Goal: Navigation & Orientation: Find specific page/section

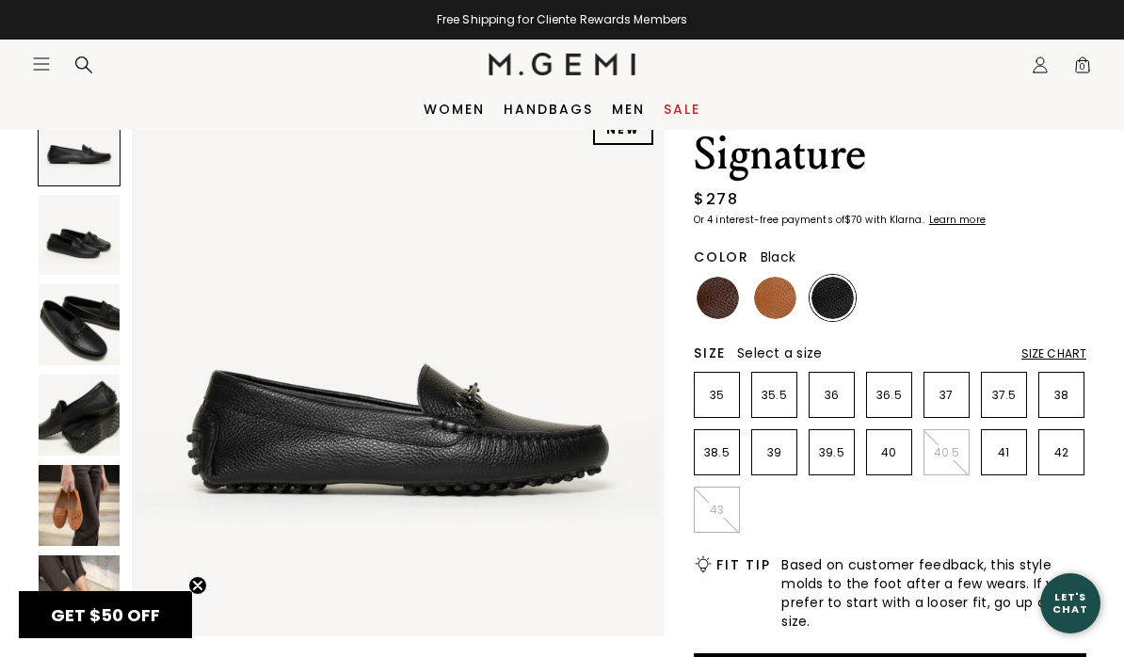
click at [759, 293] on img at bounding box center [775, 298] width 42 height 42
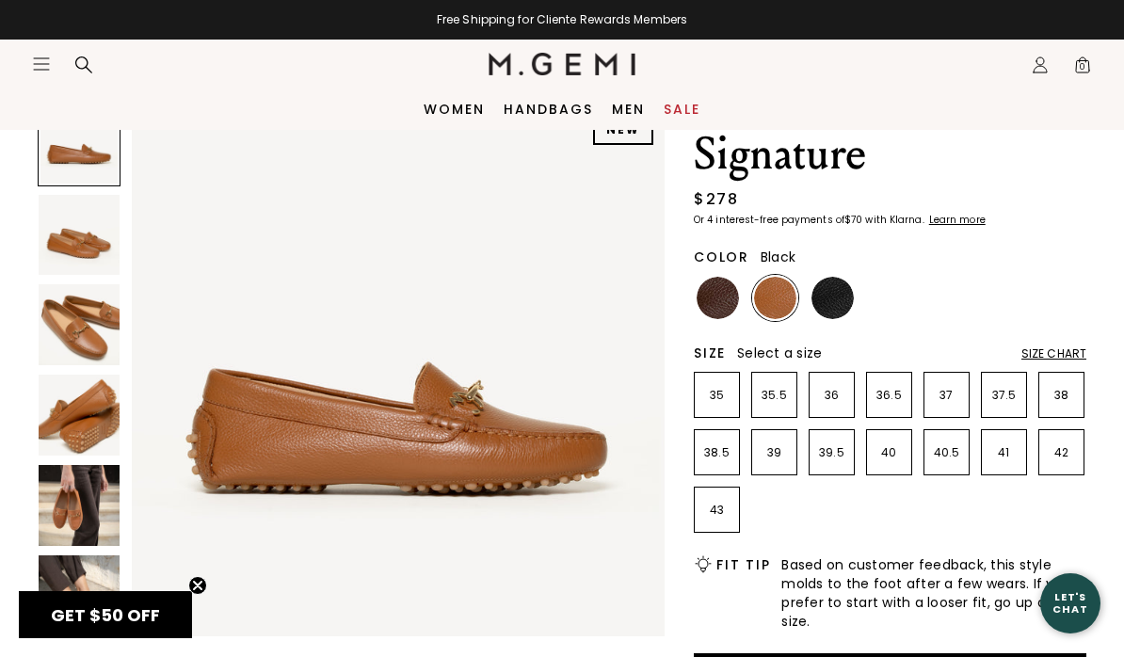
click at [817, 289] on img at bounding box center [833, 298] width 42 height 42
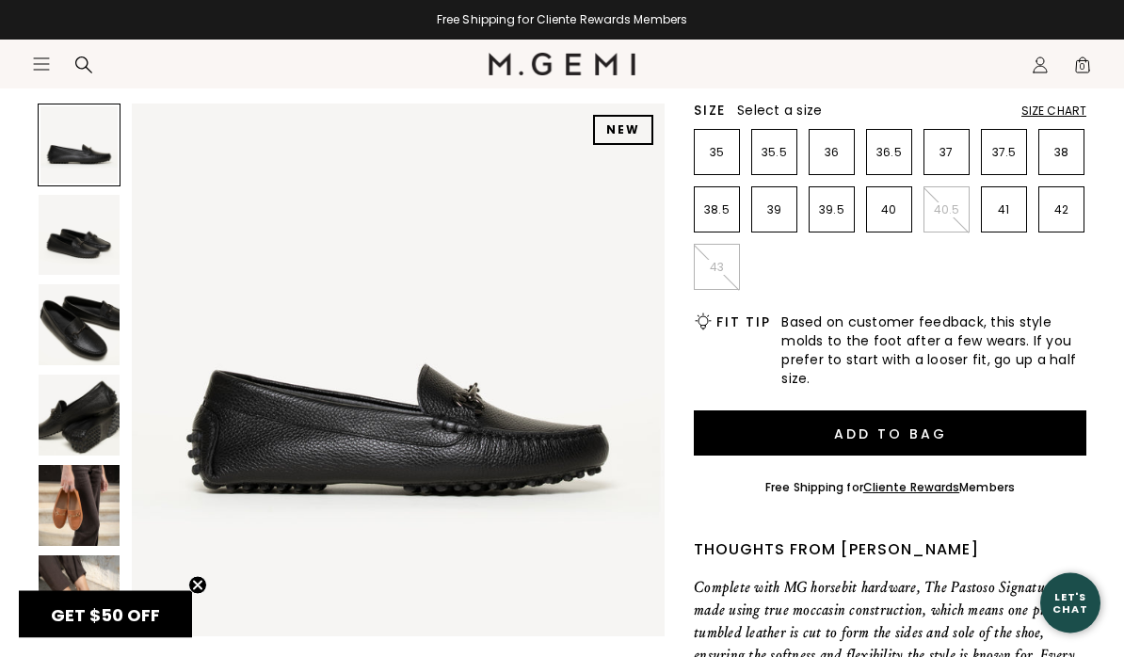
scroll to position [380, 0]
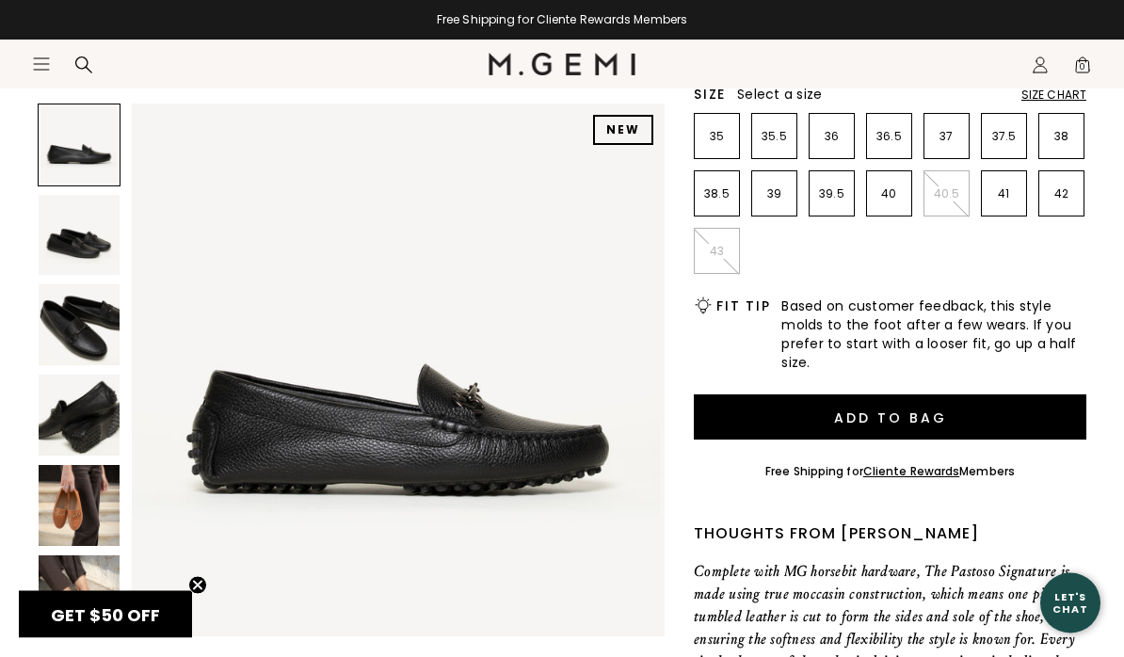
click at [62, 500] on img at bounding box center [79, 505] width 81 height 81
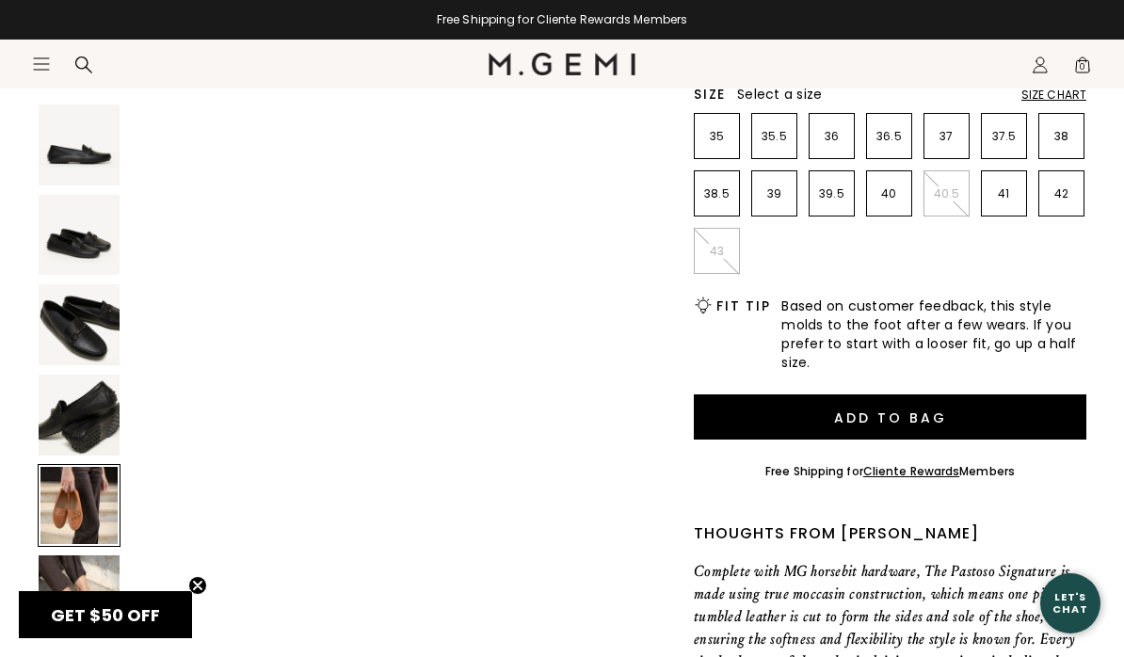
scroll to position [2208, 0]
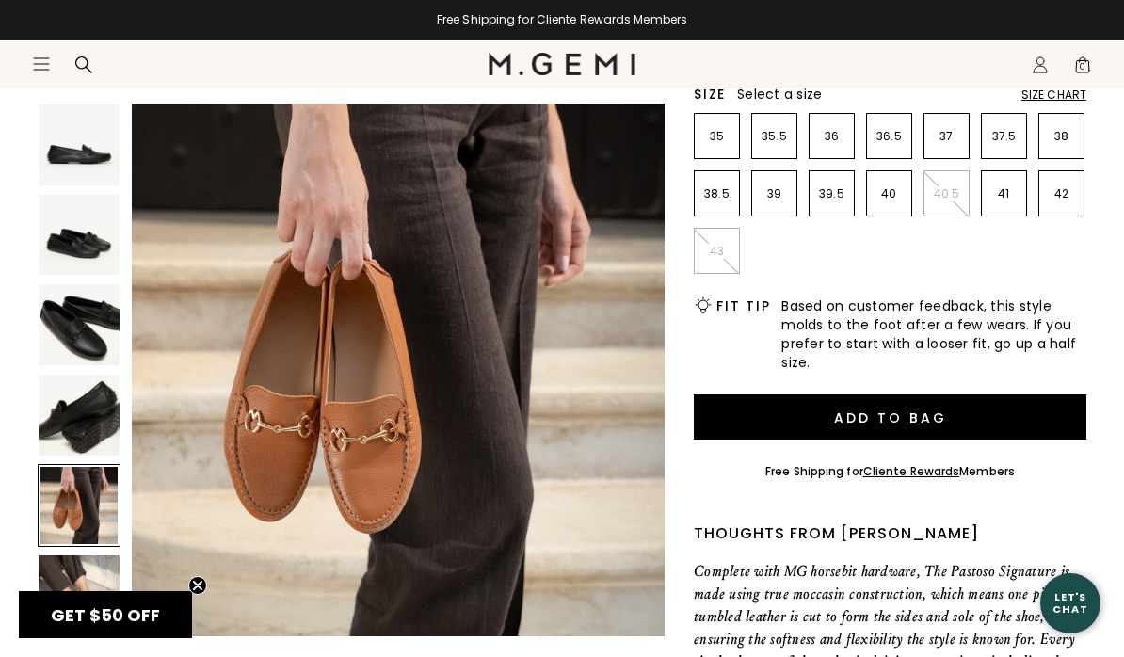
click at [46, 607] on img at bounding box center [79, 596] width 81 height 81
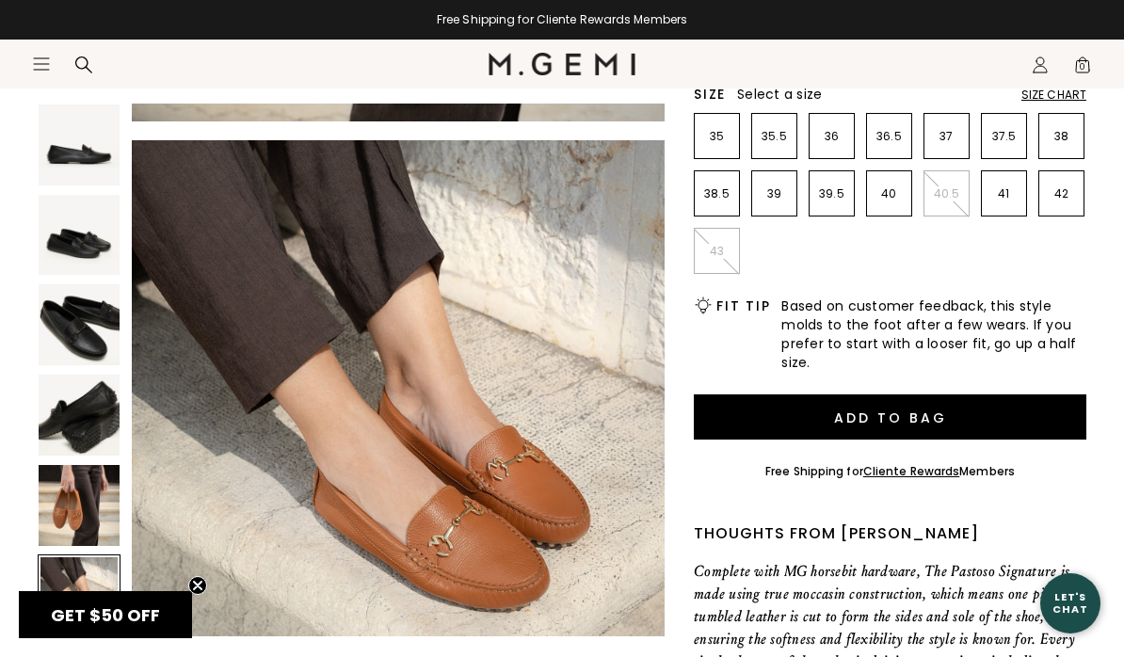
scroll to position [2760, 0]
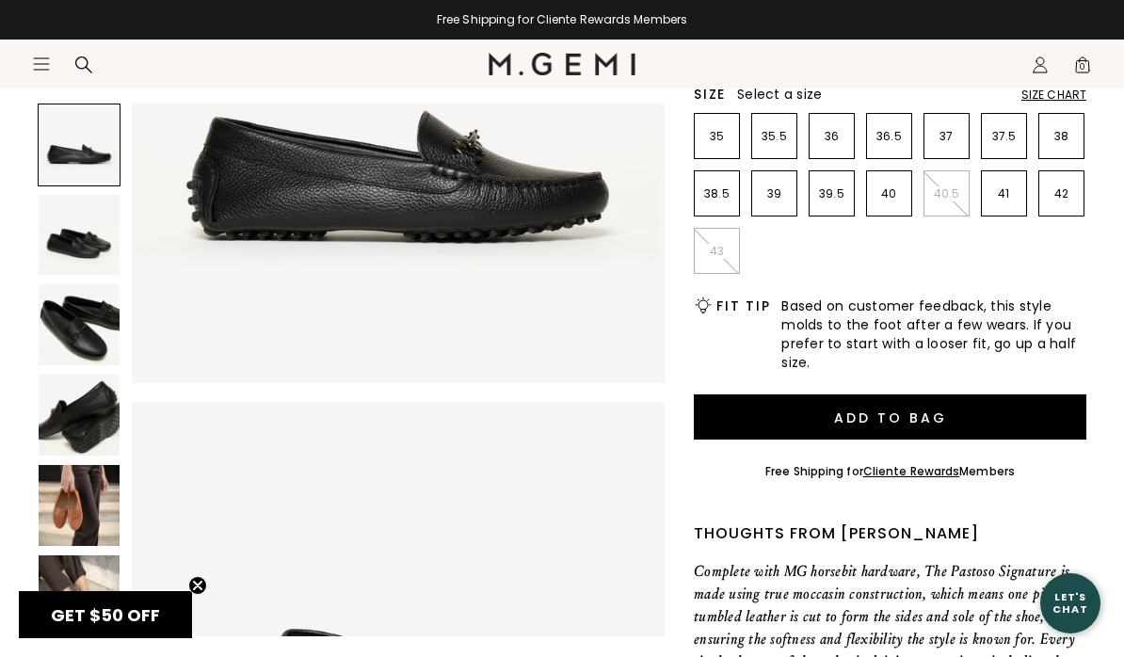
click at [509, 71] on img at bounding box center [563, 64] width 148 height 23
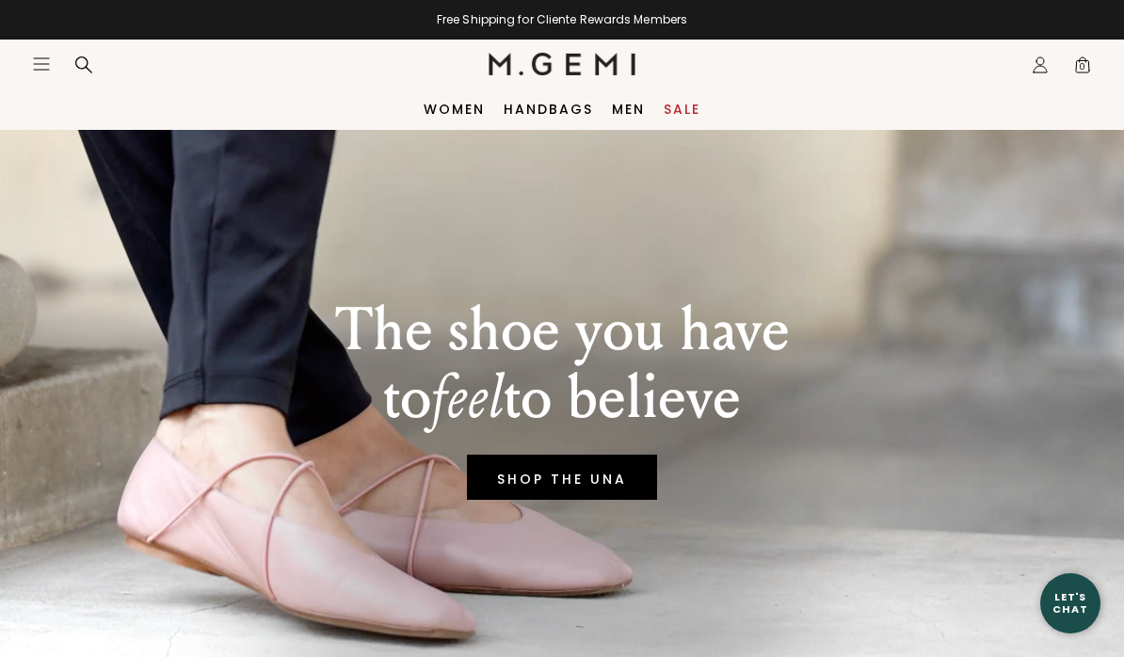
click at [21, 49] on header "Icons/20x20/hamburger@2x Women Shop All Shoes New Arrivals Bestsellers Essentia…" at bounding box center [562, 64] width 1124 height 49
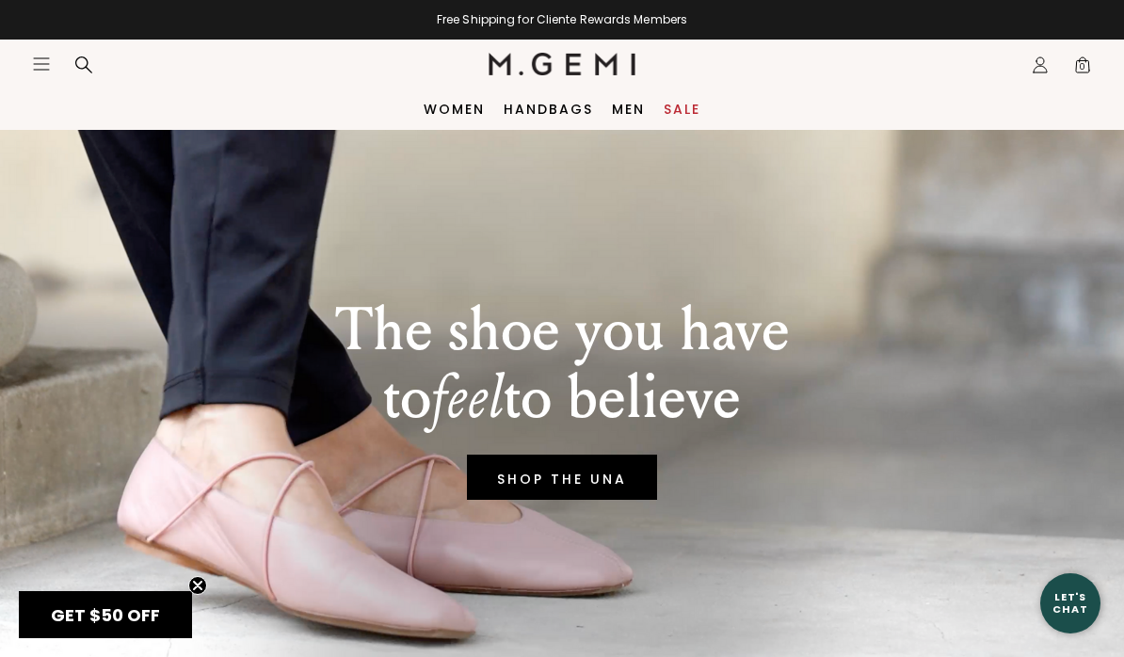
click at [57, 60] on div "Icons/20x20/hamburger@2x" at bounding box center [67, 64] width 71 height 21
click at [33, 57] on icon "Icons/20x20/hamburger@2x" at bounding box center [41, 64] width 19 height 19
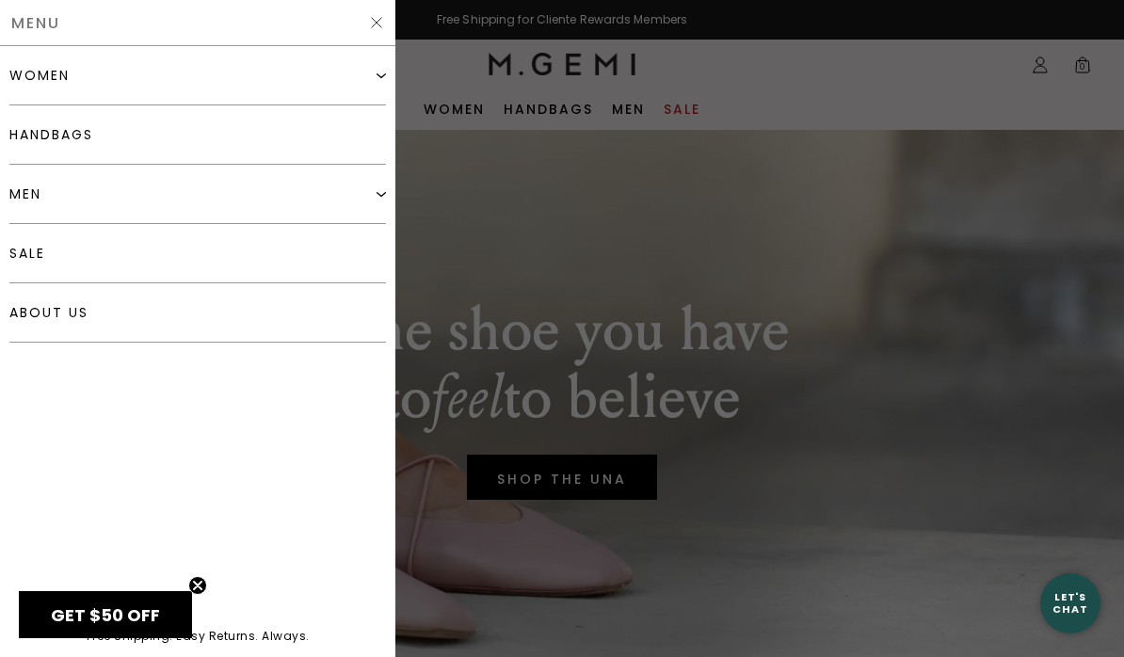
click at [48, 147] on link "handbags" at bounding box center [197, 134] width 377 height 59
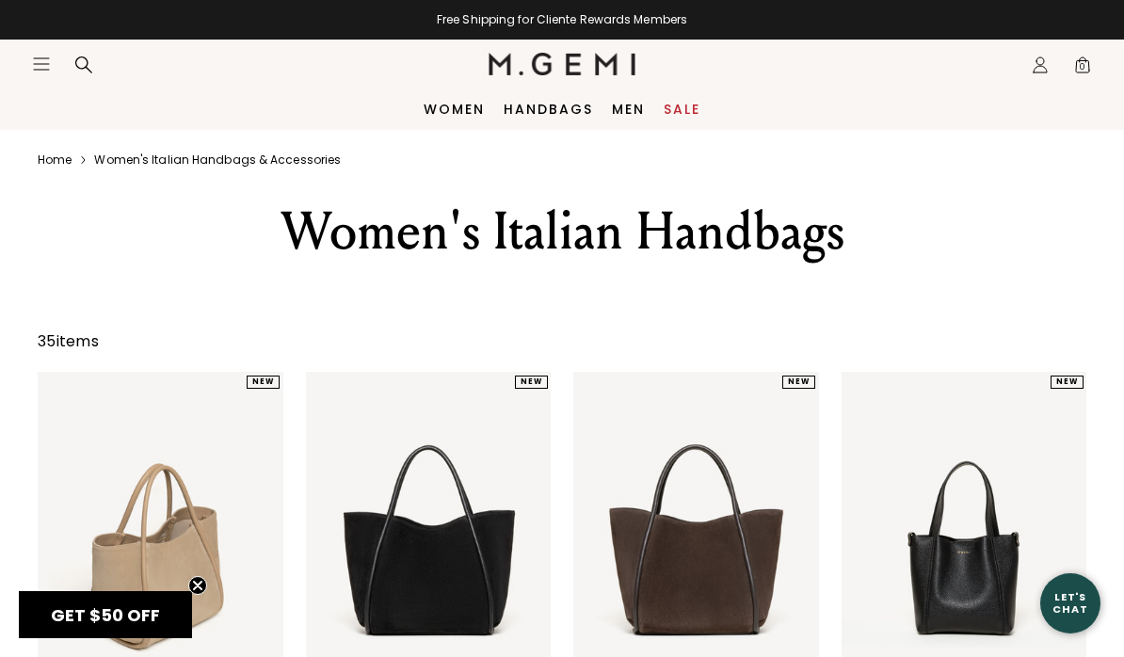
click at [34, 66] on icon "Icons/20x20/hamburger@2x" at bounding box center [41, 64] width 19 height 19
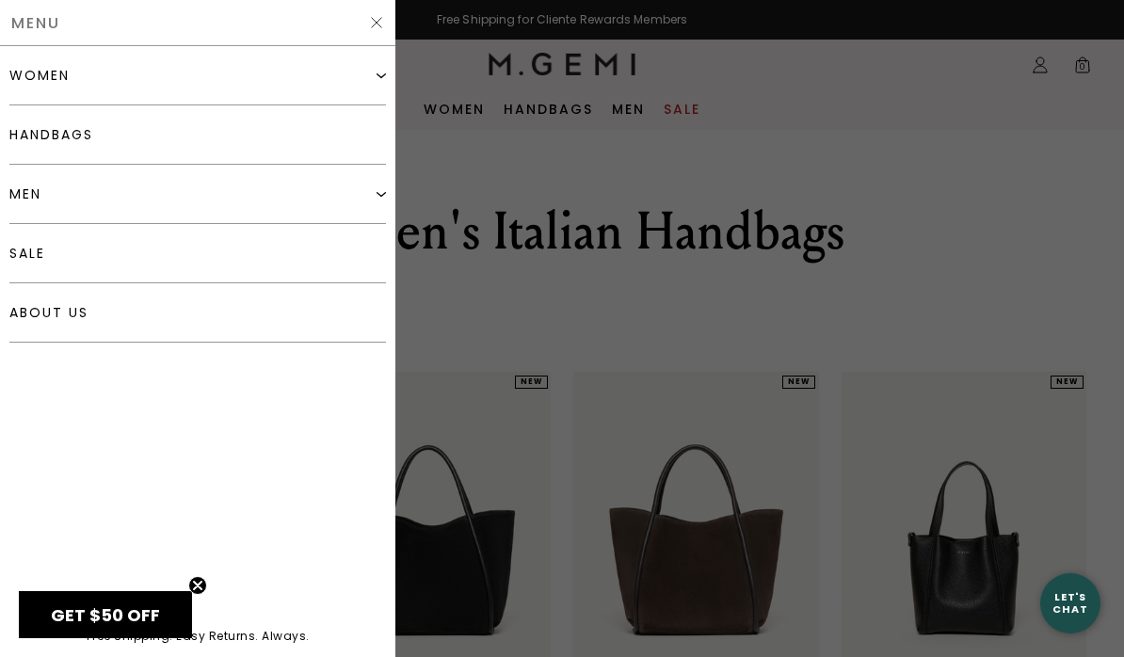
click at [23, 74] on div "women" at bounding box center [39, 75] width 60 height 15
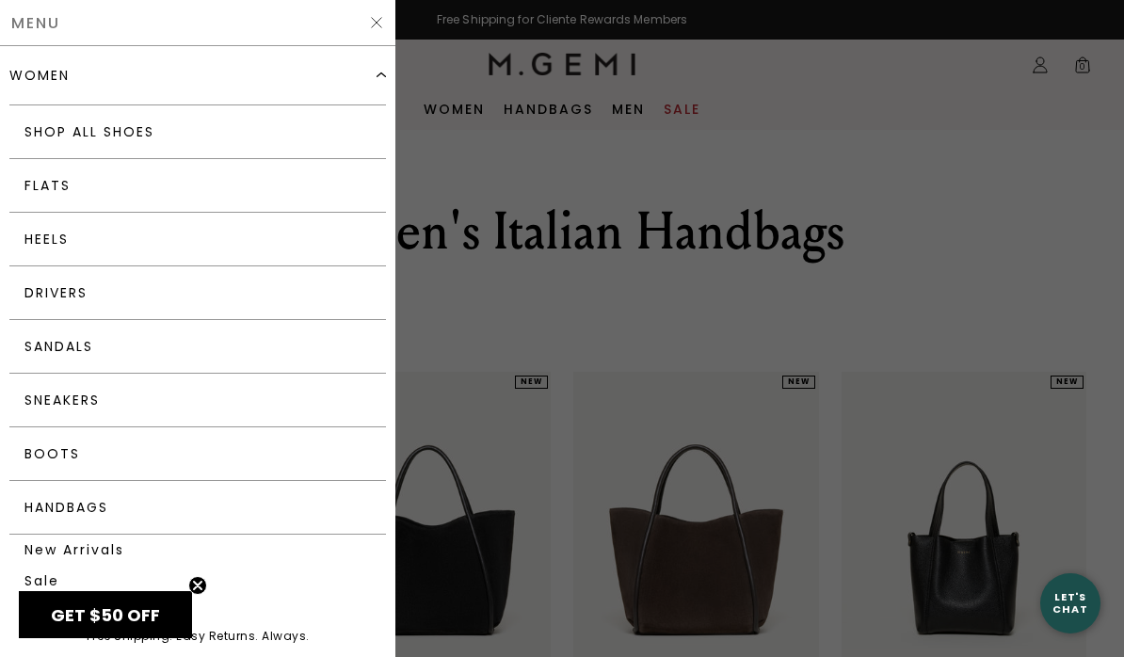
click at [33, 402] on link "Sneakers" at bounding box center [197, 401] width 377 height 54
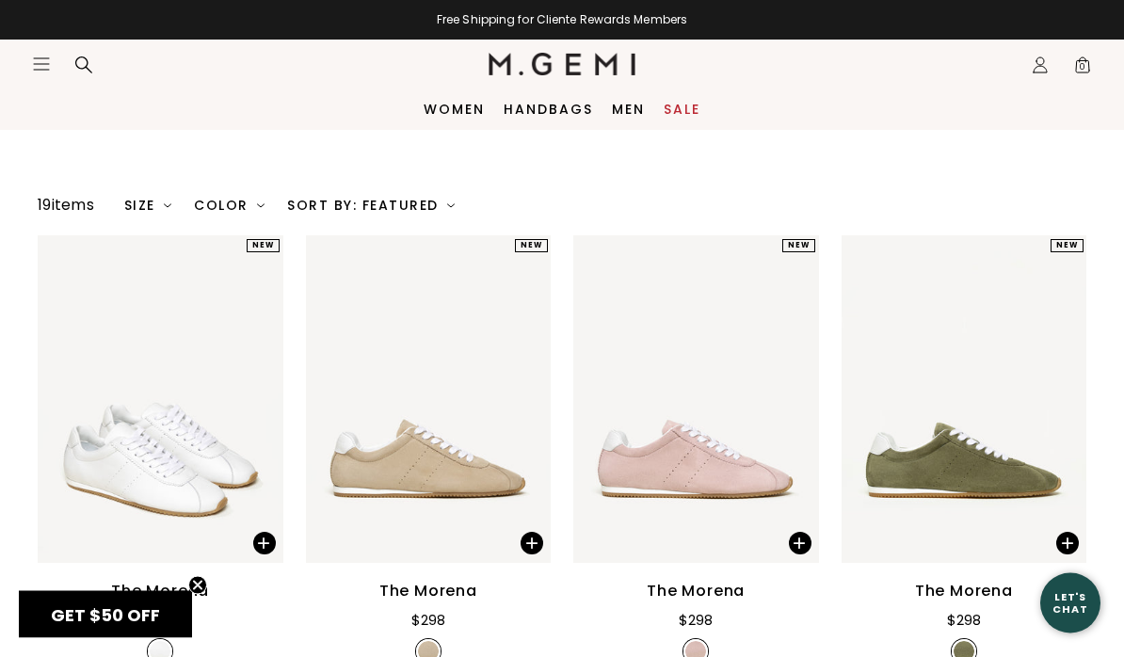
click at [37, 58] on icon "Open site menu" at bounding box center [41, 63] width 15 height 11
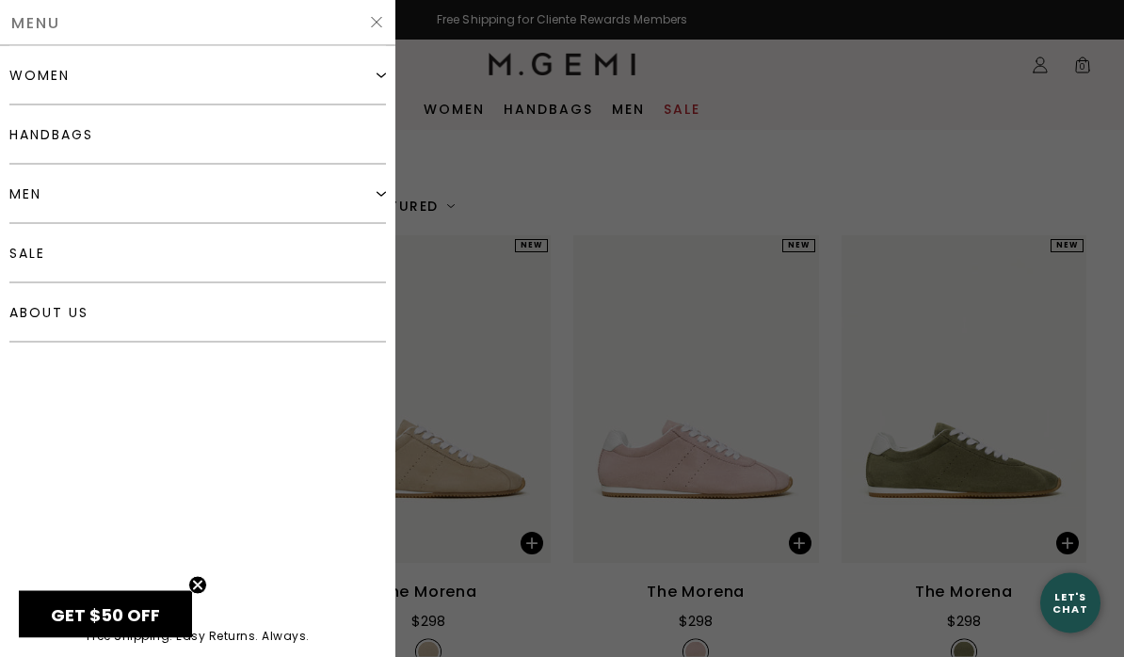
scroll to position [137, 0]
click at [40, 76] on div "women" at bounding box center [39, 75] width 60 height 15
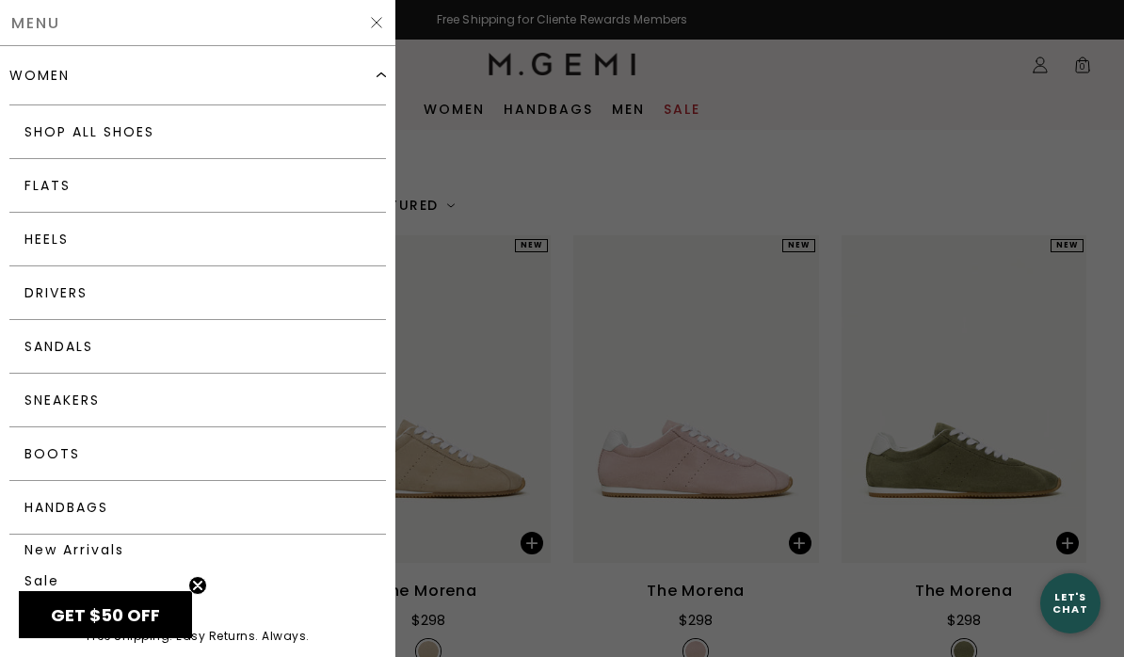
click at [40, 447] on link "Boots" at bounding box center [197, 455] width 377 height 54
